Goal: Task Accomplishment & Management: Use online tool/utility

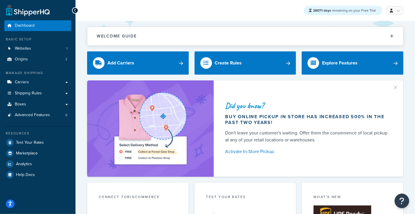
click at [27, 117] on span "Advanced Features" at bounding box center [32, 115] width 35 height 5
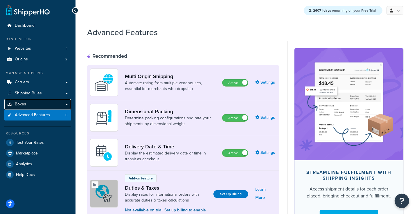
click at [25, 107] on span "Boxes" at bounding box center [20, 104] width 11 height 5
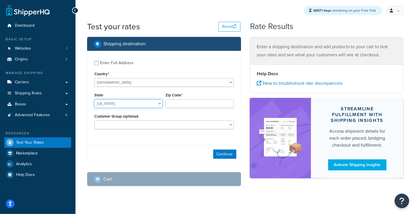
click at [94, 99] on select "Alabama Alaska American Samoa Arizona Arkansas Armed Forces Americas Armed Forc…" at bounding box center [128, 103] width 68 height 9
select select "TX"
type input "78745"
click at [223, 156] on button "Continue" at bounding box center [224, 154] width 23 height 9
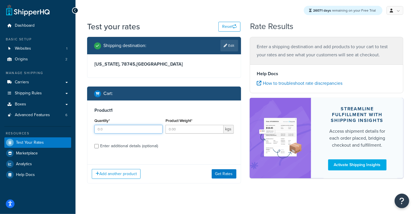
click at [110, 129] on input "Quantity*" at bounding box center [128, 129] width 68 height 9
type input "1"
type input "6"
click at [139, 148] on div "Enter additional details (optional)" at bounding box center [129, 146] width 58 height 8
click at [99, 148] on input "Enter additional details (optional)" at bounding box center [96, 146] width 4 height 4
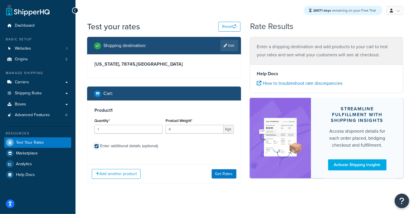
checkbox input "true"
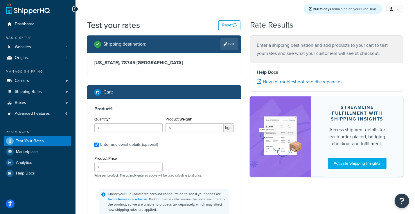
click at [244, 153] on div "Shipping destination : Edit Texas, 78745 , United States Cart : Product 1 Quant…" at bounding box center [164, 197] width 163 height 324
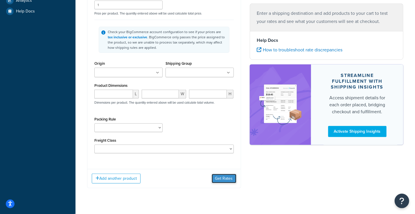
click at [231, 180] on button "Get Rates" at bounding box center [224, 178] width 25 height 9
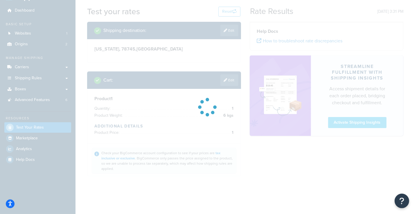
scroll to position [15, 0]
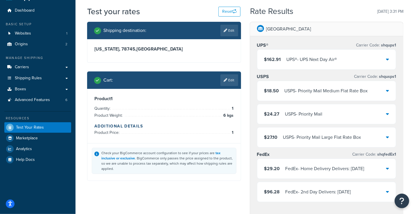
click at [286, 59] on div "$162.91 UPS® - UPS Next Day Air®" at bounding box center [301, 60] width 73 height 8
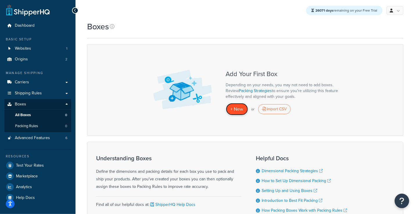
click at [236, 110] on span "+ New" at bounding box center [237, 109] width 13 height 7
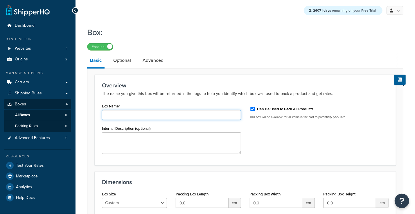
click at [145, 117] on input "Box Name" at bounding box center [171, 115] width 139 height 10
type input "test"
click at [170, 100] on div "Overview The name you give this box will be returned in the logs to help you id…" at bounding box center [246, 120] width 302 height 91
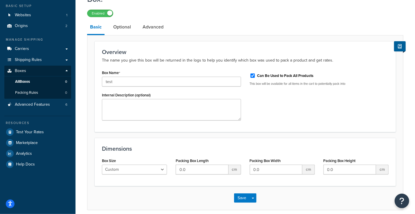
scroll to position [34, 0]
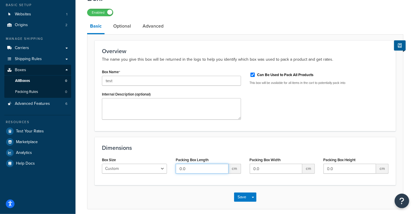
drag, startPoint x: 200, startPoint y: 172, endPoint x: 141, endPoint y: 164, distance: 59.6
click at [176, 166] on input "0.0" at bounding box center [202, 169] width 53 height 10
type input "5"
type input "8"
click at [242, 197] on button "Save" at bounding box center [242, 197] width 16 height 9
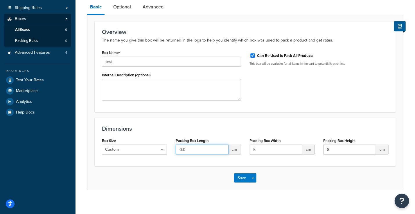
drag, startPoint x: 220, startPoint y: 151, endPoint x: 159, endPoint y: 150, distance: 60.8
click at [176, 150] on input "0.0" at bounding box center [202, 150] width 53 height 10
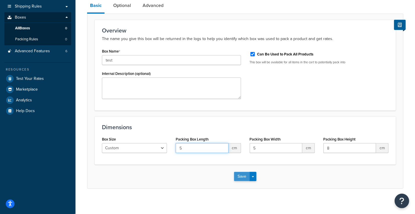
type input "5"
click at [244, 180] on button "Save" at bounding box center [242, 176] width 16 height 9
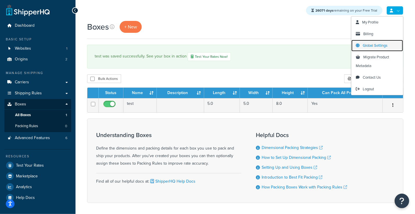
click at [375, 48] on span "Global Settings" at bounding box center [375, 46] width 25 height 6
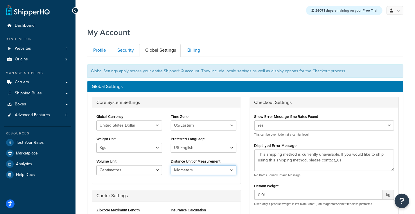
select select "MI"
click option "Miles" at bounding box center [0, 0] width 0 height 0
select select "in"
click option "Inches" at bounding box center [0, 0] width 0 height 0
select select "lb"
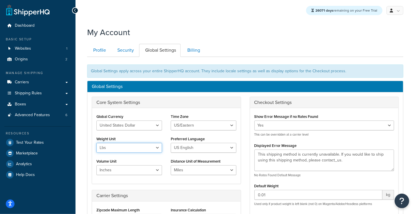
click option "Lbs" at bounding box center [0, 0] width 0 height 0
click at [151, 81] on div "Global Settings Core System Settings Global Currency United States Dollar Euro …" at bounding box center [245, 209] width 317 height 256
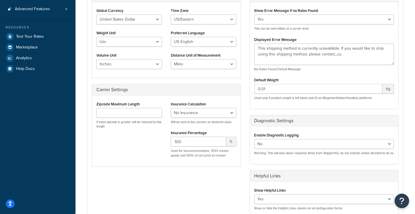
scroll to position [209, 0]
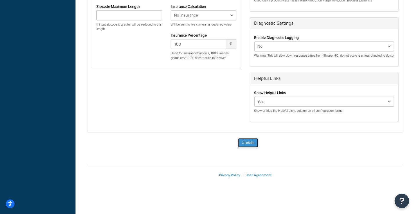
click at [244, 143] on button "Update" at bounding box center [248, 142] width 20 height 9
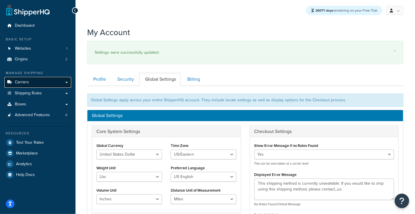
click at [23, 81] on span "Carriers" at bounding box center [22, 82] width 14 height 5
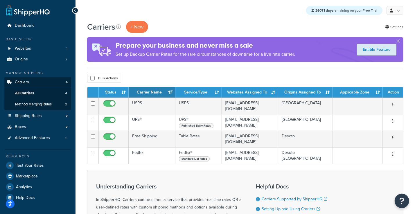
drag, startPoint x: 292, startPoint y: 27, endPoint x: 364, endPoint y: 30, distance: 72.4
click at [294, 27] on div "Carriers + New Settings" at bounding box center [245, 27] width 317 height 12
click at [386, 26] on icon at bounding box center [388, 27] width 4 height 4
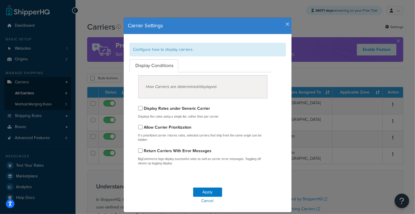
click at [187, 108] on label "Display Rates under Generic Carrier" at bounding box center [177, 109] width 66 height 6
click at [143, 108] on input "Display Rates under Generic Carrier" at bounding box center [140, 108] width 4 height 4
checkbox input "true"
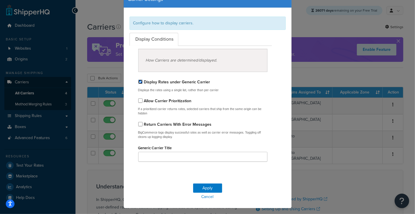
scroll to position [27, 0]
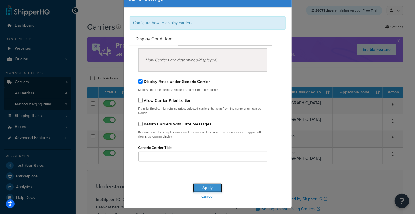
click at [208, 190] on button "Apply" at bounding box center [207, 187] width 29 height 9
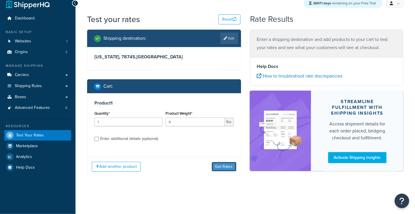
click at [223, 166] on button "Get Rates" at bounding box center [224, 166] width 25 height 9
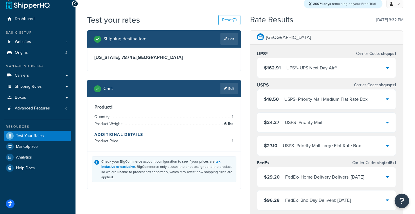
click at [314, 67] on div "UPS® - UPS Next Day Air®" at bounding box center [312, 68] width 51 height 8
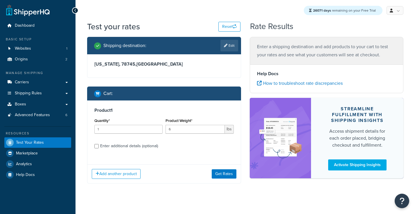
scroll to position [7, 0]
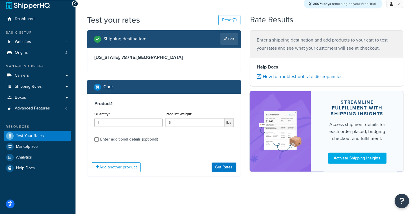
click at [143, 140] on div "Enter additional details (optional)" at bounding box center [129, 139] width 58 height 8
click at [99, 140] on input "Enter additional details (optional)" at bounding box center [96, 140] width 4 height 4
checkbox input "true"
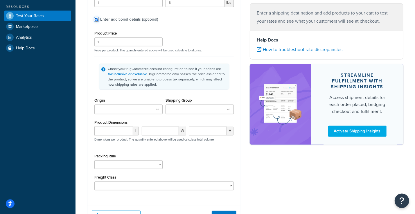
scroll to position [135, 0]
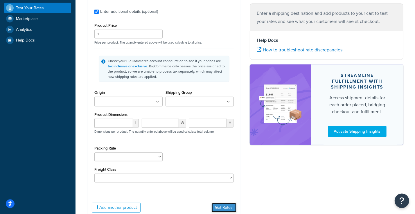
click at [223, 211] on button "Get Rates" at bounding box center [224, 207] width 25 height 9
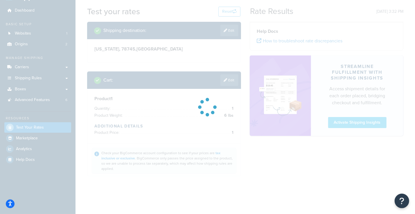
scroll to position [15, 0]
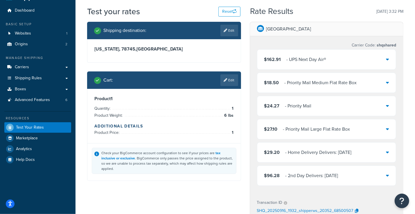
click at [299, 59] on div "- UPS Next Day Air®" at bounding box center [307, 60] width 40 height 8
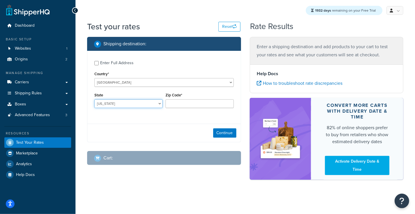
click at [94, 99] on select "Alabama Alaska American Samoa Arizona Arkansas Armed Forces Americas Armed Forc…" at bounding box center [128, 103] width 68 height 9
select select "TX"
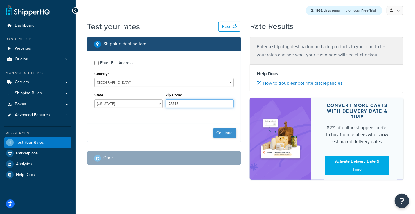
type input "78745"
click at [226, 134] on button "Continue" at bounding box center [224, 133] width 23 height 9
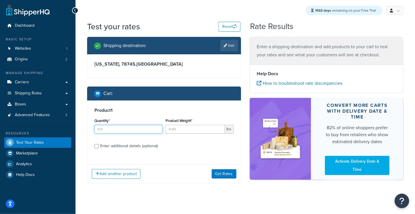
click at [120, 130] on input "Quantity*" at bounding box center [128, 129] width 68 height 9
type input "1"
click at [181, 132] on input "Product Weight*" at bounding box center [195, 129] width 59 height 9
type input "5"
click at [130, 147] on div "Enter additional details (optional)" at bounding box center [129, 146] width 58 height 8
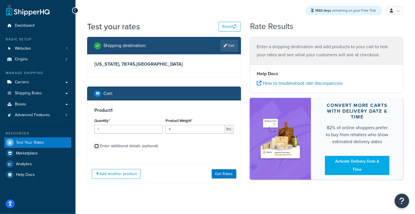
click at [99, 147] on input "Enter additional details (optional)" at bounding box center [96, 146] width 4 height 4
checkbox input "true"
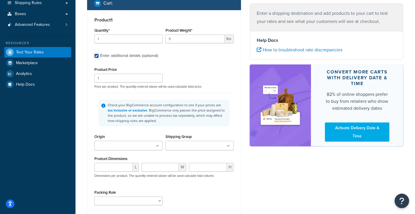
scroll to position [91, 0]
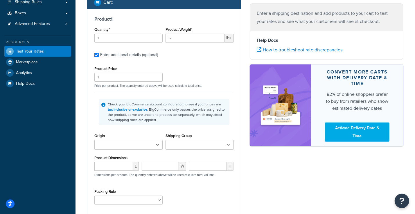
click at [108, 164] on div at bounding box center [113, 166] width 39 height 9
click at [106, 166] on input "number" at bounding box center [113, 166] width 39 height 9
type input "10"
type input "8"
type input "9"
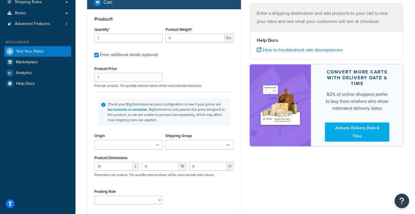
click at [57, 175] on div "Dashboard Basic Setup Websites 1 Origins 2 Manage Shipping Carriers Carriers Al…" at bounding box center [38, 93] width 76 height 369
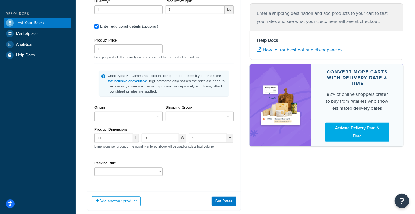
scroll to position [85, 0]
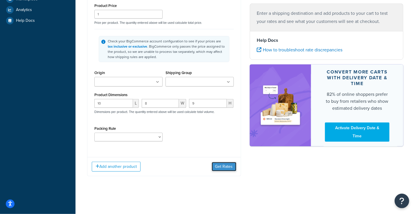
click at [227, 170] on button "Get Rates" at bounding box center [224, 166] width 25 height 9
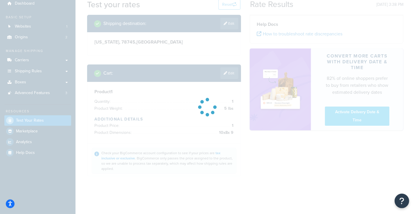
scroll to position [22, 0]
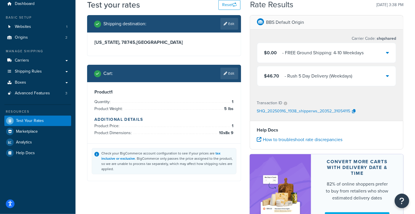
click at [290, 80] on div "- Rush 5 Day Delivery (Weekdays)" at bounding box center [319, 76] width 68 height 8
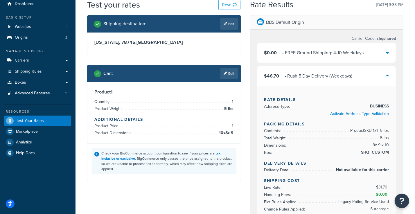
click at [223, 192] on div "Shipping destination : Edit Texas, 78745 , United States Cart : Edit Product 1 …" at bounding box center [245, 214] width 325 height 399
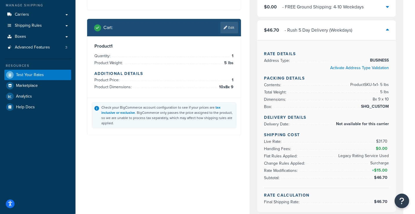
scroll to position [70, 0]
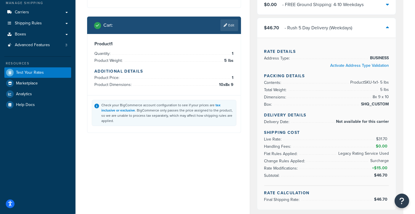
click at [236, 165] on div "Shipping destination : Edit Texas, 78745 , United States Cart : Edit Product 1 …" at bounding box center [245, 166] width 325 height 399
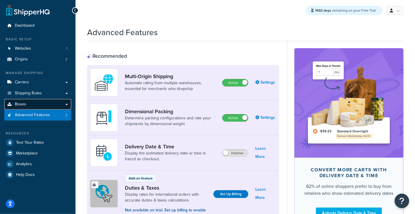
click at [31, 107] on link "Boxes" at bounding box center [37, 104] width 67 height 11
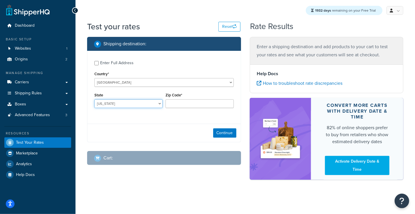
click at [94, 99] on select "Alabama Alaska American Samoa Arizona Arkansas Armed Forces Americas Armed Forc…" at bounding box center [128, 103] width 68 height 9
select select "CA"
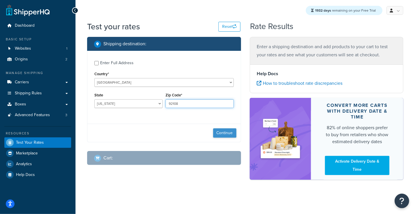
type input "92108"
click at [229, 133] on button "Continue" at bounding box center [224, 133] width 23 height 9
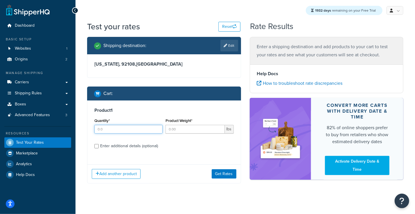
drag, startPoint x: 131, startPoint y: 129, endPoint x: 166, endPoint y: 128, distance: 35.2
click at [133, 129] on input "Quantity*" at bounding box center [128, 129] width 68 height 9
type input "1"
drag, startPoint x: 190, startPoint y: 129, endPoint x: 137, endPoint y: 138, distance: 54.0
click at [189, 129] on input "Product Weight*" at bounding box center [195, 129] width 59 height 9
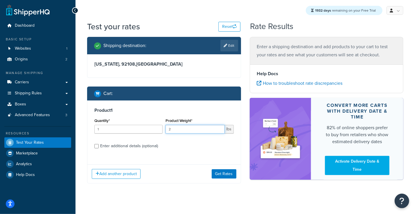
type input "2"
click at [132, 146] on div "Enter additional details (optional)" at bounding box center [129, 146] width 58 height 8
click at [99, 146] on input "Enter additional details (optional)" at bounding box center [96, 146] width 4 height 4
checkbox input "true"
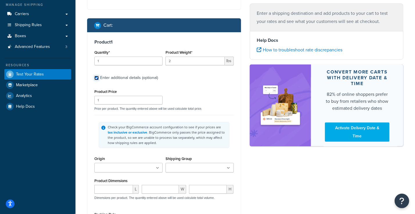
scroll to position [69, 0]
click at [110, 191] on input "number" at bounding box center [113, 189] width 39 height 9
type input "8"
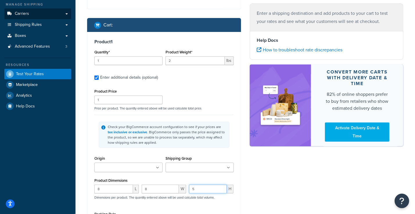
type input "5"
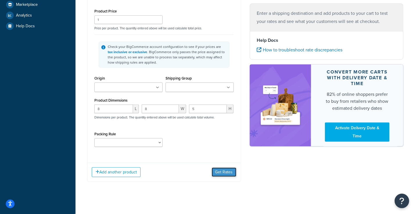
click at [222, 174] on button "Get Rates" at bounding box center [224, 172] width 25 height 9
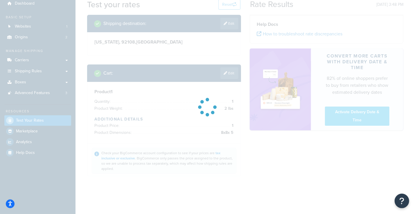
scroll to position [22, 0]
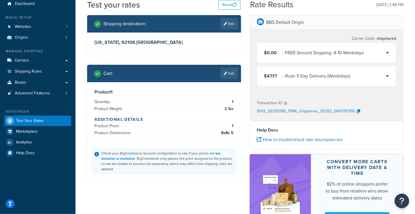
click at [284, 74] on div "- Rush 5 Day Delivery (Weekdays)" at bounding box center [317, 76] width 68 height 8
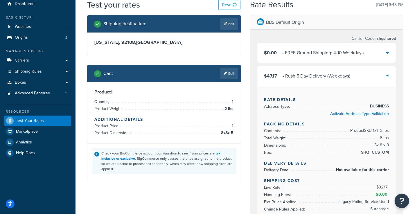
scroll to position [0, 0]
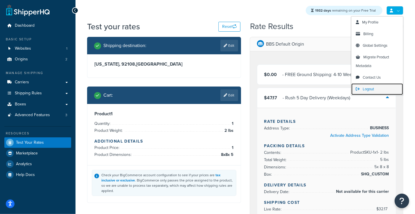
click at [369, 91] on span "Logout" at bounding box center [368, 89] width 11 height 6
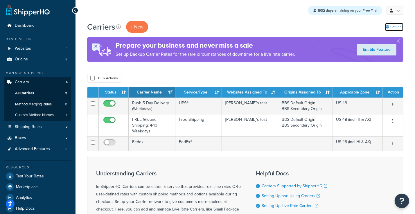
click at [393, 28] on link "Settings" at bounding box center [395, 27] width 18 height 8
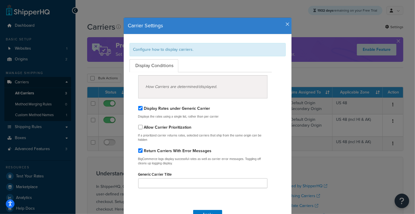
click at [286, 26] on h4 "Carrier Settings" at bounding box center [207, 26] width 159 height 8
drag, startPoint x: 289, startPoint y: 24, endPoint x: 207, endPoint y: 4, distance: 84.3
click at [288, 24] on icon "button" at bounding box center [288, 24] width 4 height 5
